Goal: Task Accomplishment & Management: Manage account settings

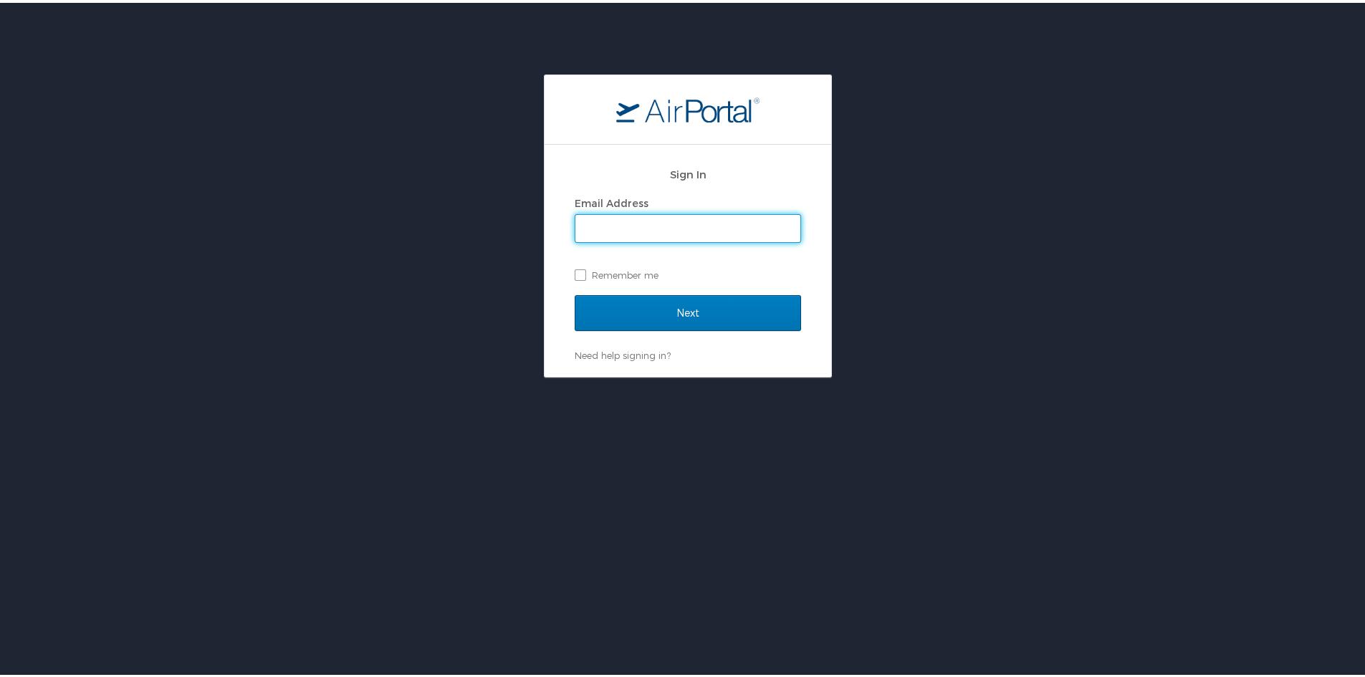
click at [641, 224] on input "Email Address" at bounding box center [687, 225] width 225 height 27
type input "[PERSON_NAME].[PERSON_NAME]"
click at [575, 292] on input "Next" at bounding box center [688, 310] width 226 height 36
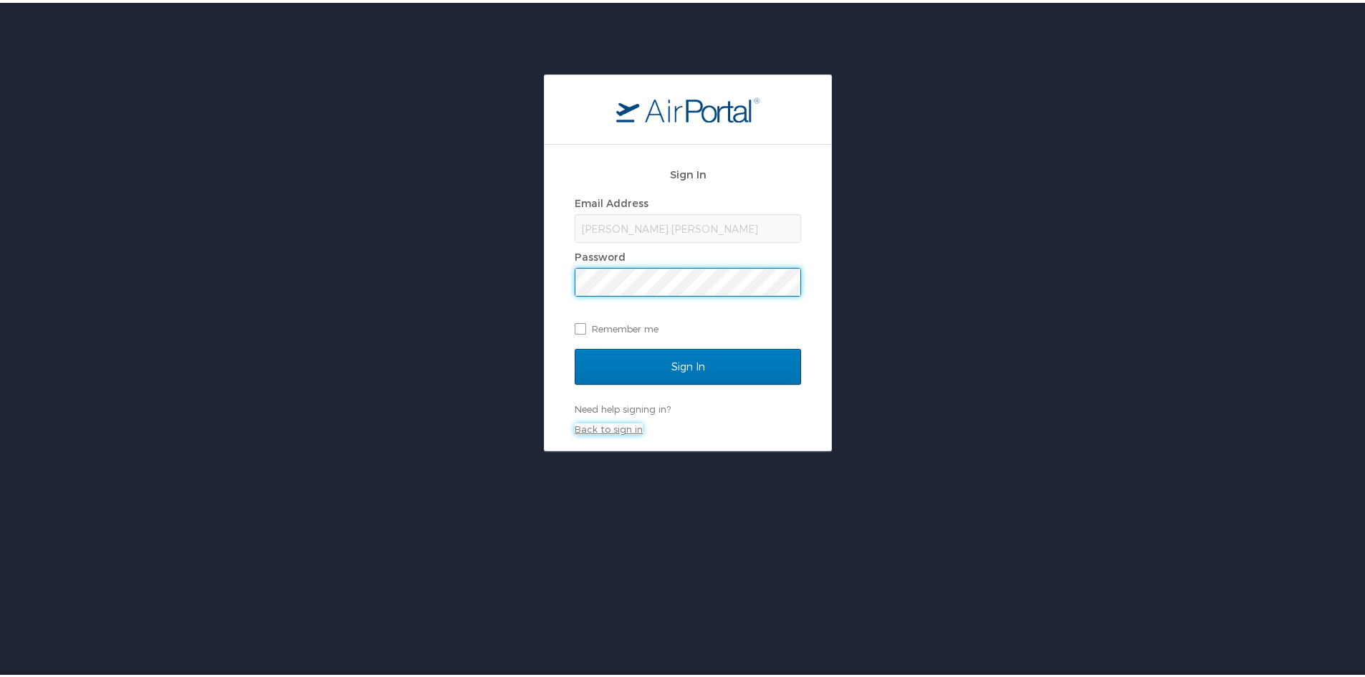
click at [604, 428] on link "Back to sign in" at bounding box center [609, 426] width 68 height 11
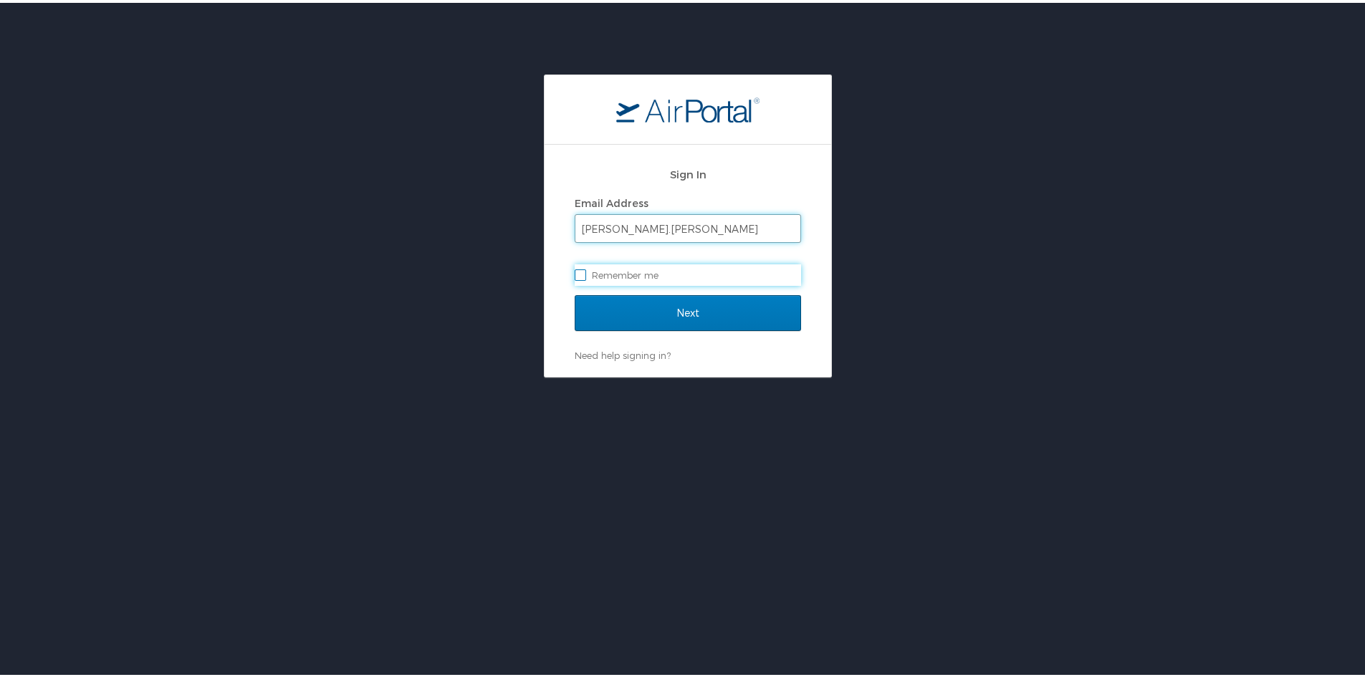
click at [684, 221] on input "[PERSON_NAME].[PERSON_NAME]" at bounding box center [687, 225] width 225 height 27
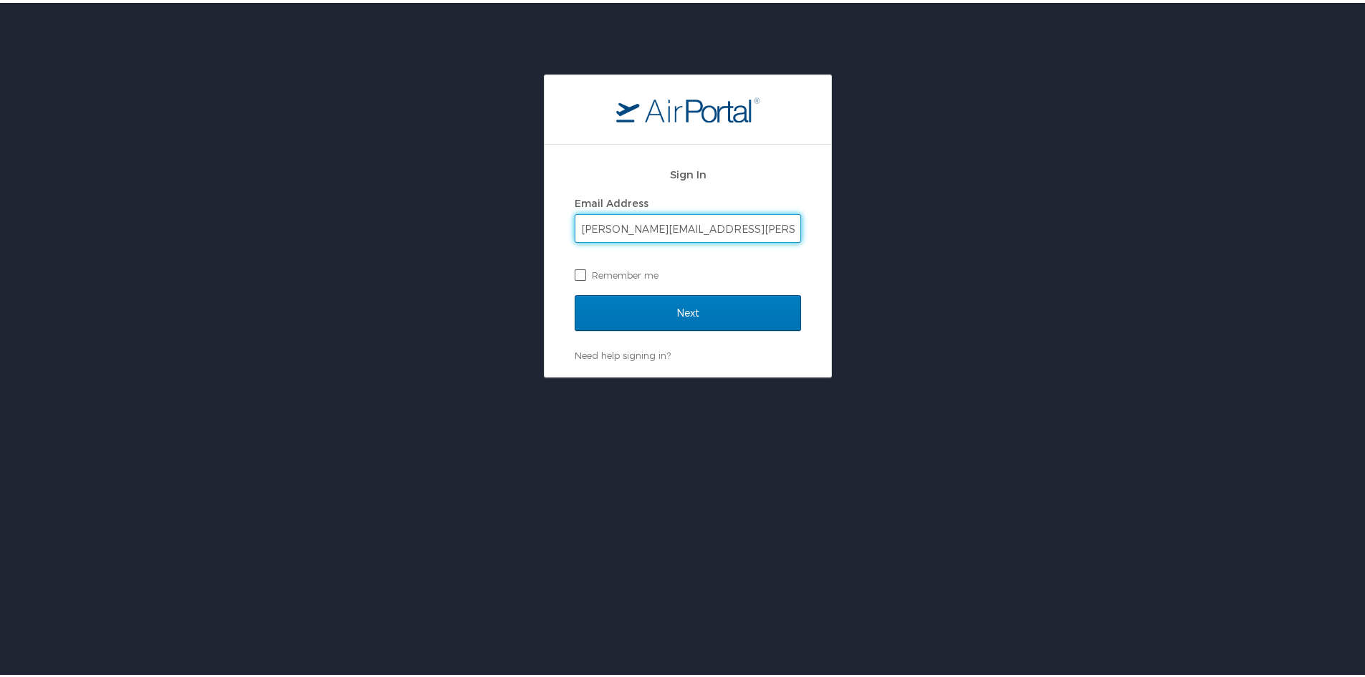
type input "[PERSON_NAME][EMAIL_ADDRESS][PERSON_NAME][DOMAIN_NAME]"
click at [577, 275] on label "Remember me" at bounding box center [688, 271] width 226 height 21
click at [577, 275] on input "Remember me" at bounding box center [579, 270] width 9 height 9
checkbox input "true"
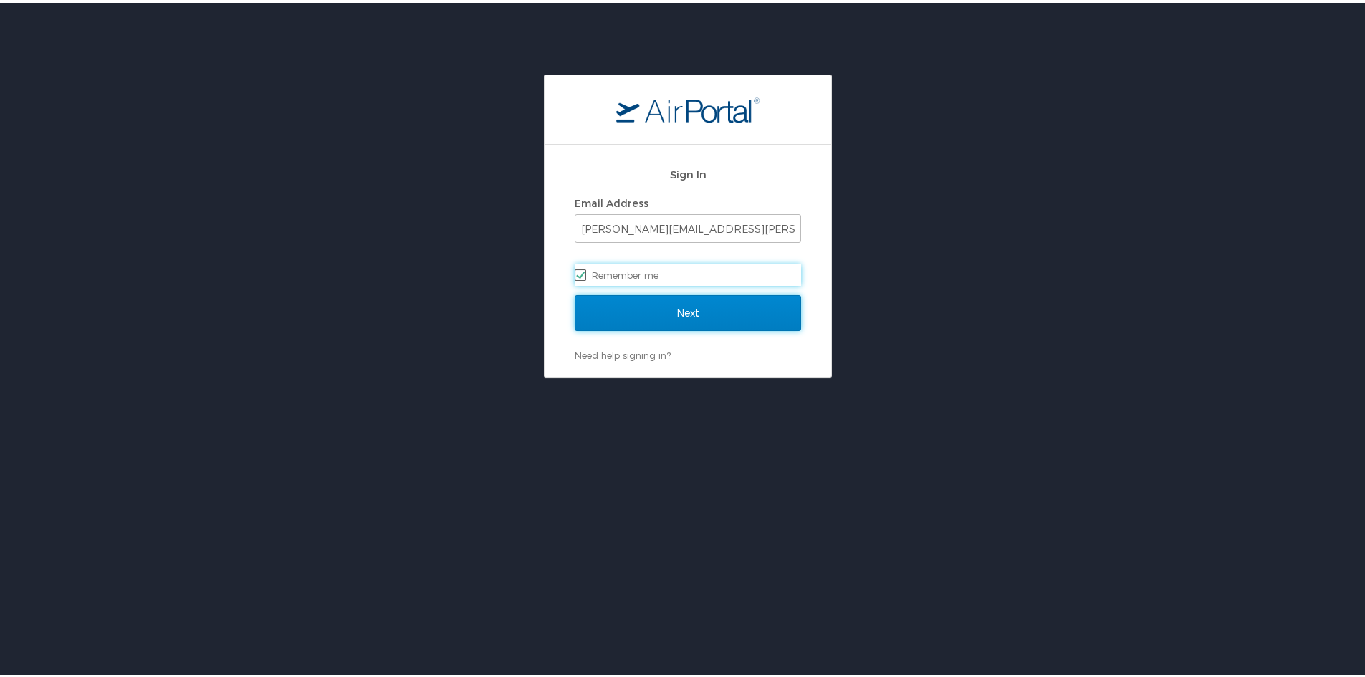
click at [660, 309] on input "Next" at bounding box center [688, 310] width 226 height 36
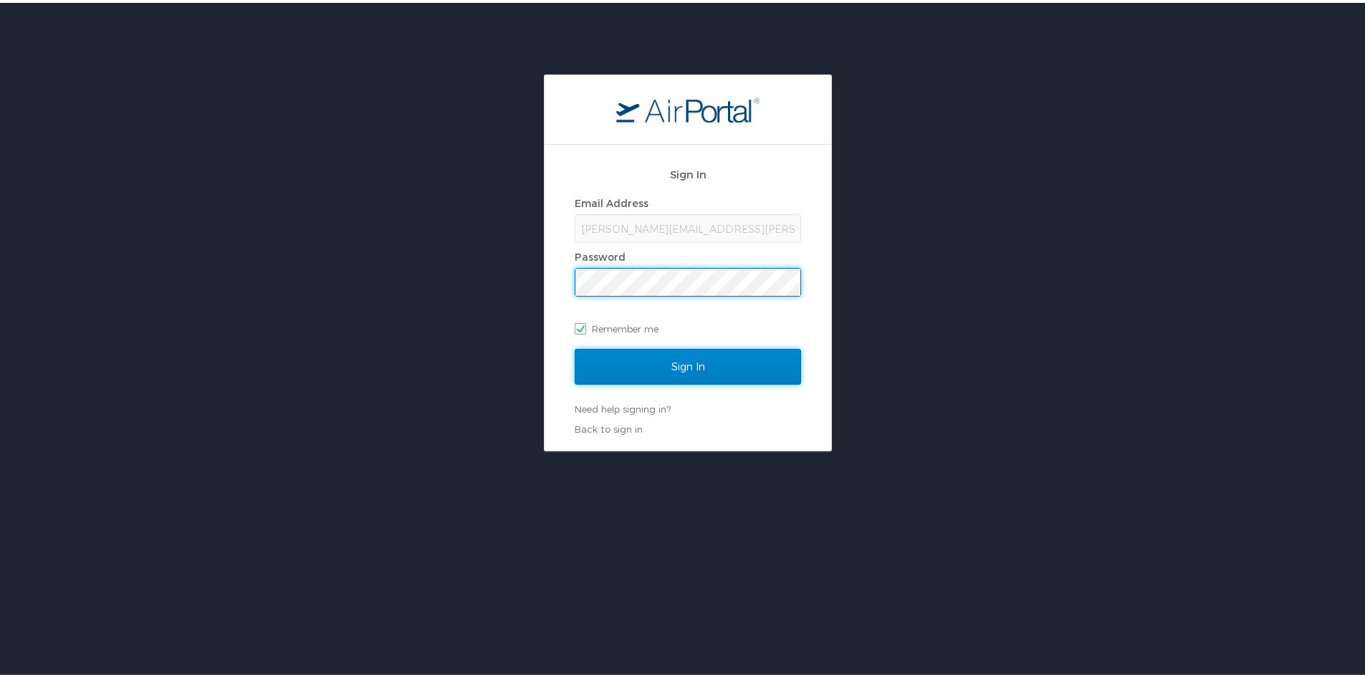
click at [639, 371] on input "Sign In" at bounding box center [688, 364] width 226 height 36
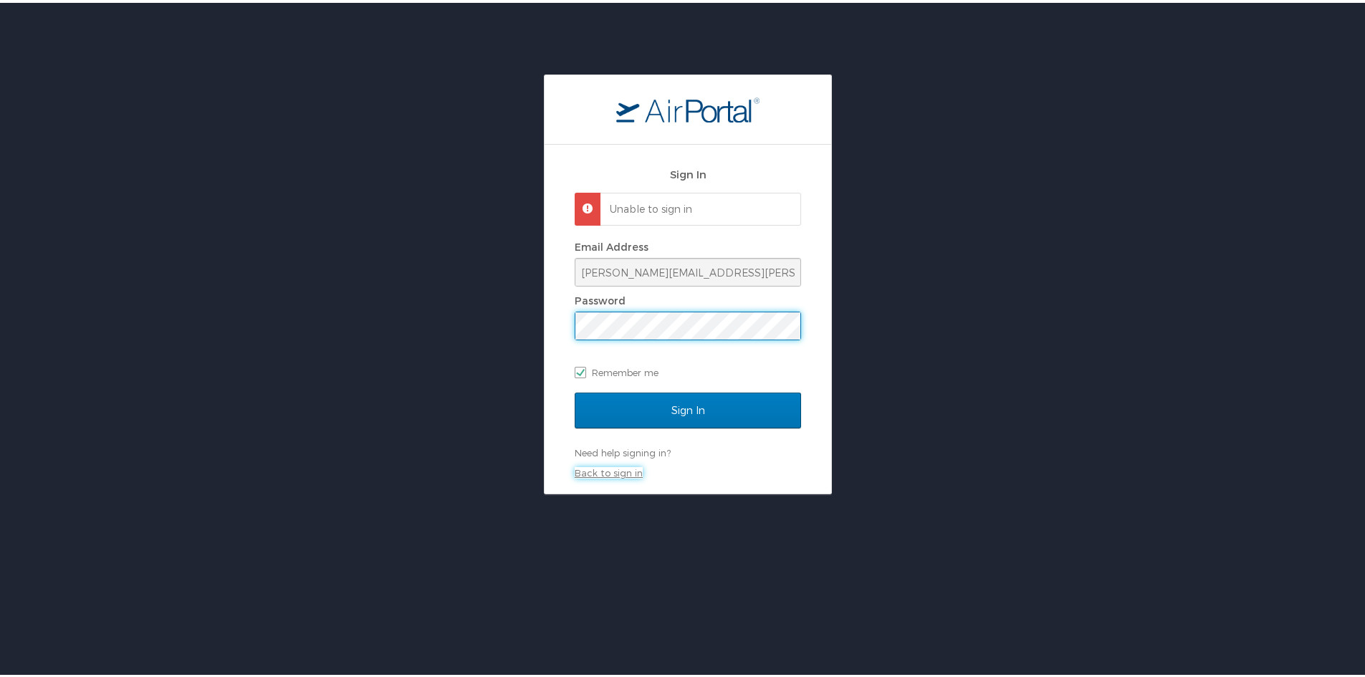
click at [621, 472] on link "Back to sign in" at bounding box center [609, 469] width 68 height 11
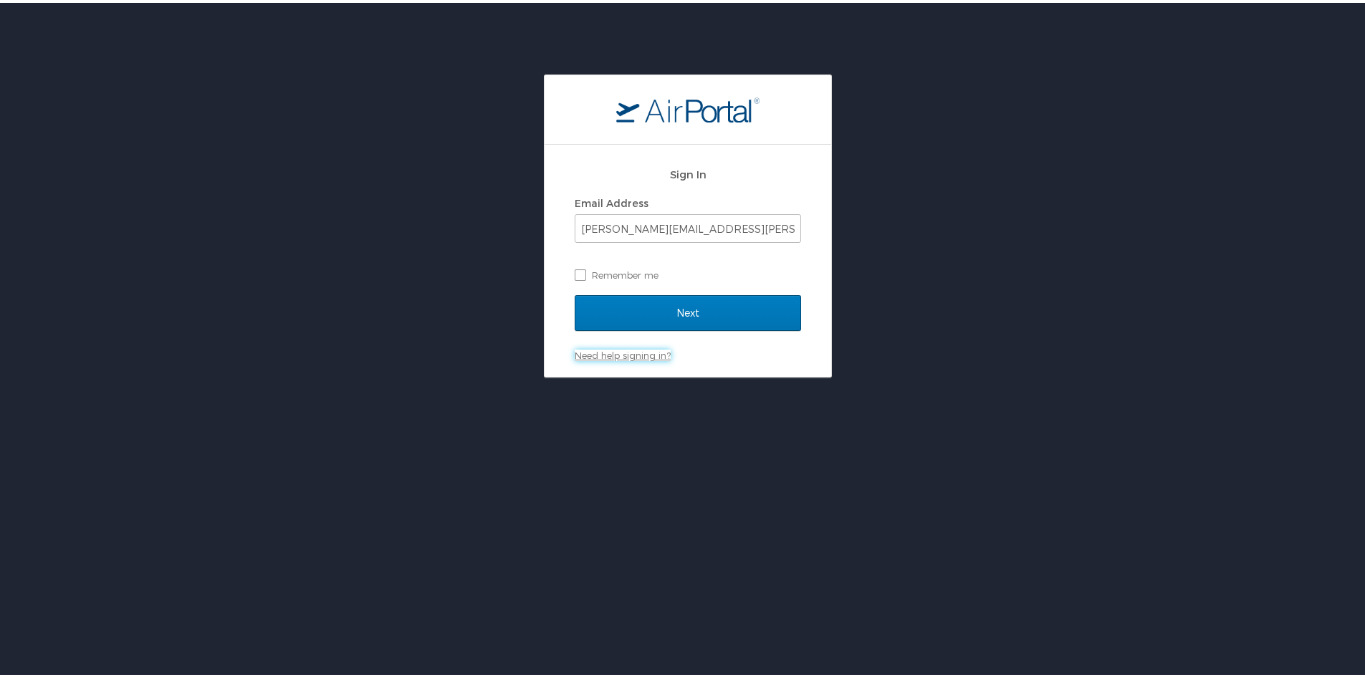
click at [625, 352] on link "Need help signing in?" at bounding box center [623, 352] width 96 height 11
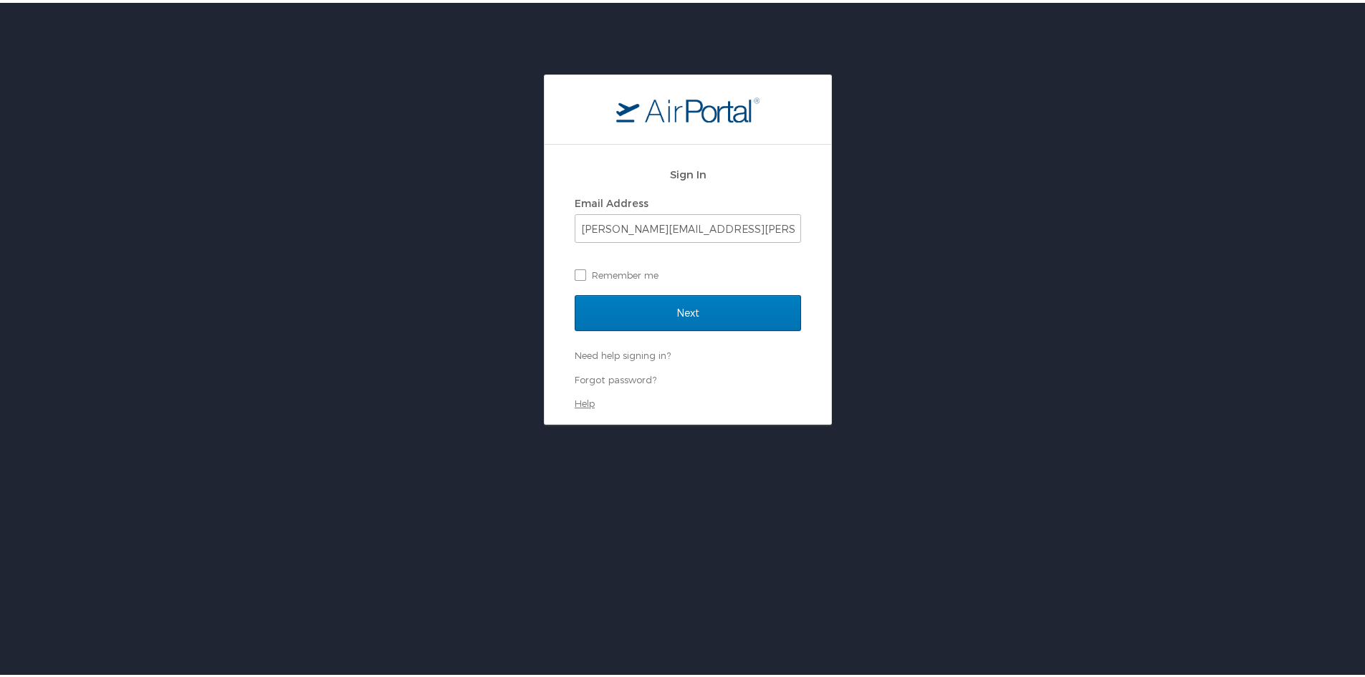
click at [581, 398] on link "Help" at bounding box center [585, 400] width 20 height 11
click at [741, 222] on input "[PERSON_NAME][EMAIL_ADDRESS][PERSON_NAME][DOMAIN_NAME]" at bounding box center [687, 225] width 225 height 27
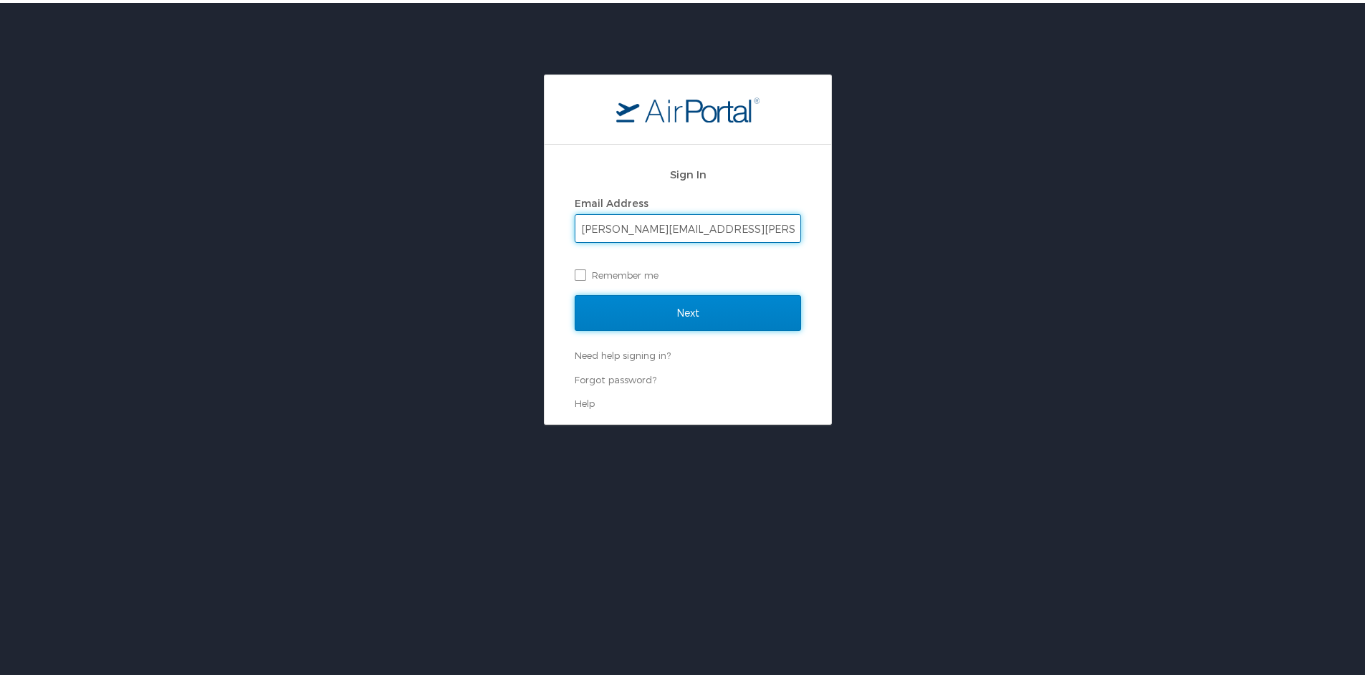
click at [720, 313] on input "Next" at bounding box center [688, 310] width 226 height 36
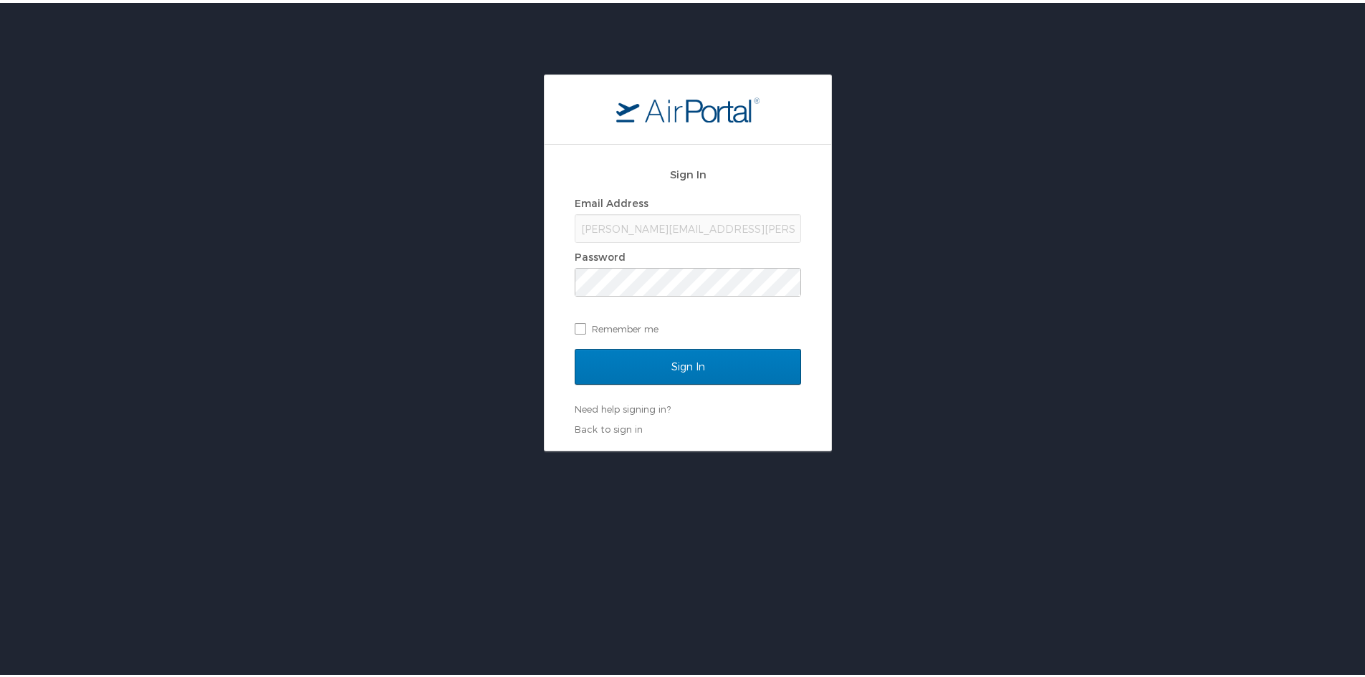
drag, startPoint x: 929, startPoint y: 189, endPoint x: 803, endPoint y: 11, distance: 218.4
click at [928, 185] on div "Sign In Email Address [PERSON_NAME][EMAIL_ADDRESS][PERSON_NAME][DOMAIN_NAME] Pa…" at bounding box center [687, 260] width 1375 height 377
